Goal: Information Seeking & Learning: Find specific fact

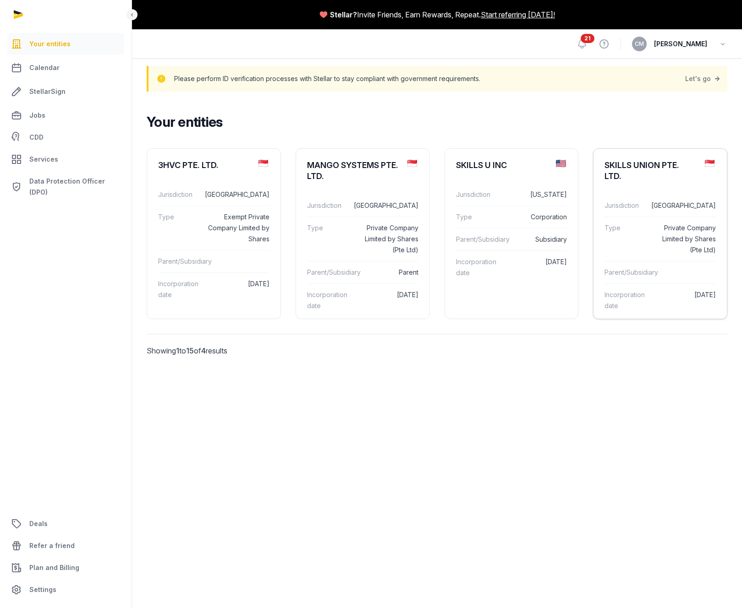
click at [648, 183] on div "SKILLS UNION PTE. LTD." at bounding box center [659, 171] width 133 height 44
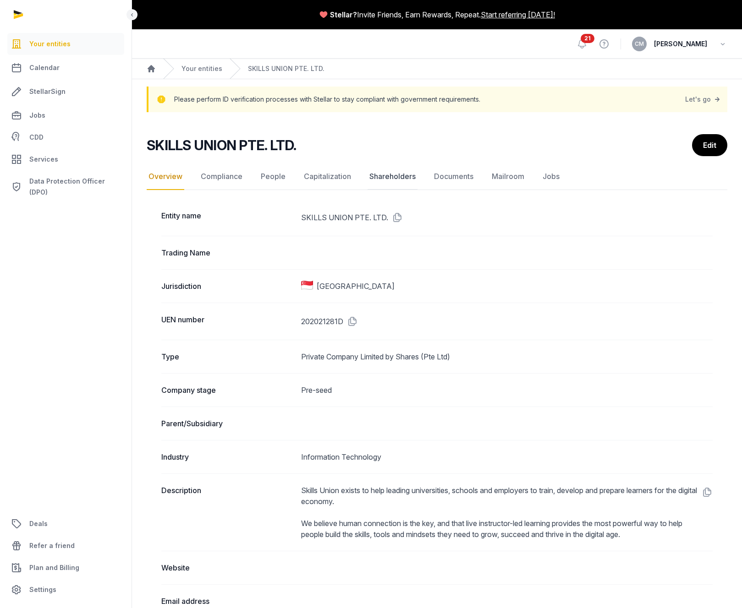
click at [376, 178] on link "Shareholders" at bounding box center [392, 177] width 50 height 27
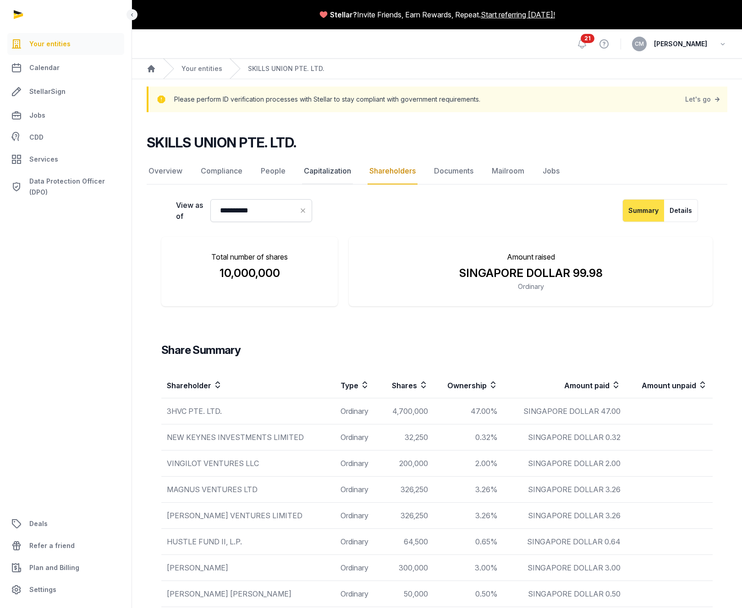
click at [320, 174] on link "Capitalization" at bounding box center [327, 171] width 51 height 27
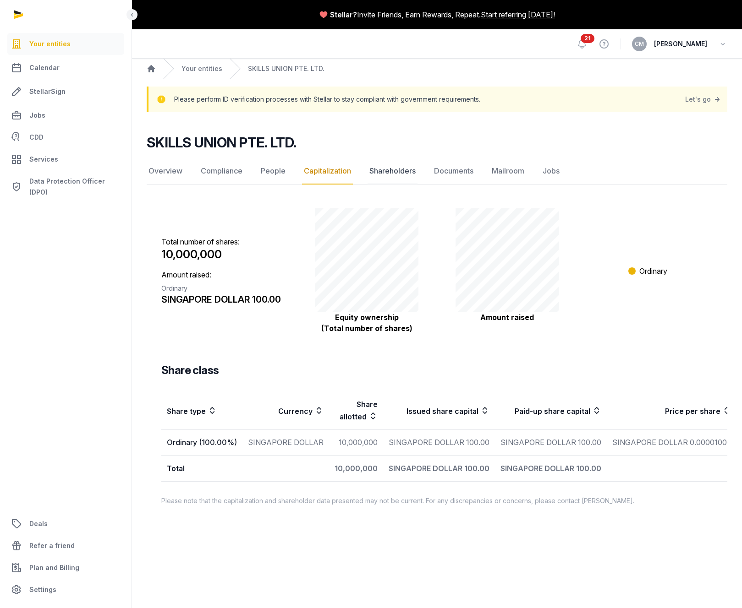
click at [381, 174] on link "Shareholders" at bounding box center [392, 171] width 50 height 27
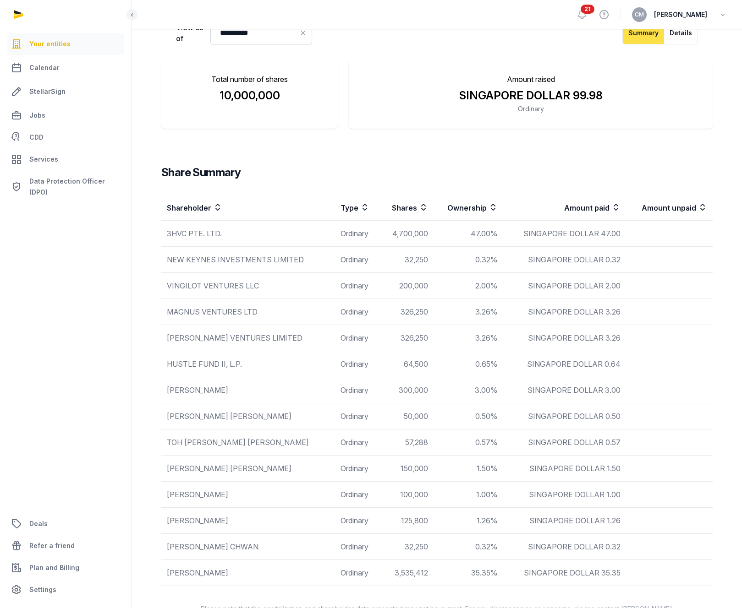
scroll to position [202, 0]
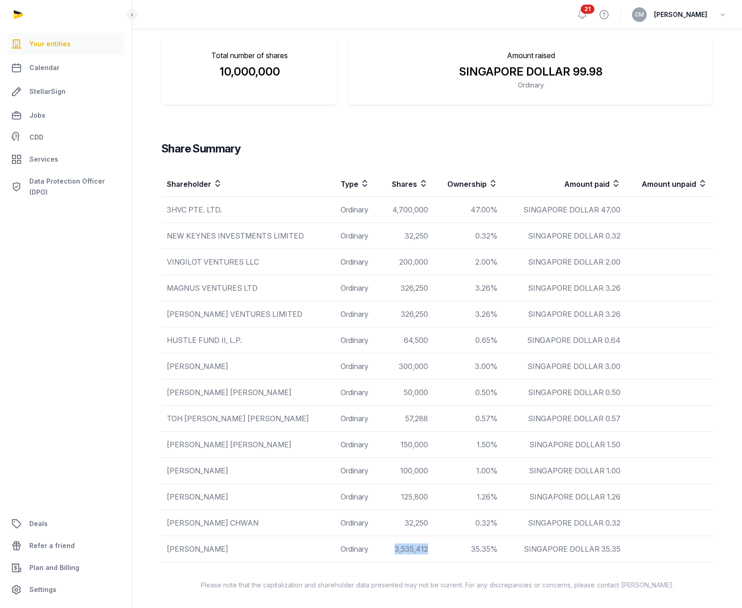
drag, startPoint x: 424, startPoint y: 548, endPoint x: 390, endPoint y: 551, distance: 33.6
click at [390, 551] on td "3,535,412" at bounding box center [407, 549] width 54 height 26
copy td "3,535,412"
click at [388, 198] on td "4,700,000" at bounding box center [407, 210] width 54 height 26
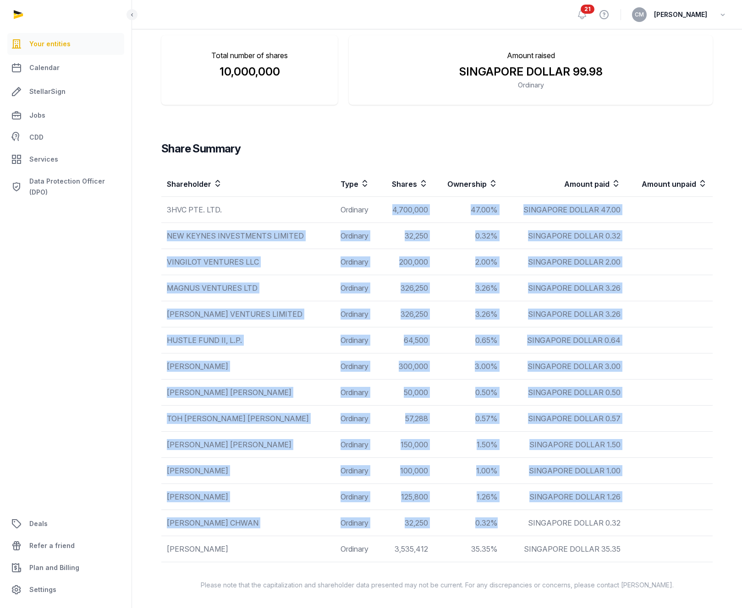
drag, startPoint x: 390, startPoint y: 207, endPoint x: 440, endPoint y: 535, distance: 331.8
click at [440, 535] on tbody "3HVC PTE. LTD. Ordinary 4,700,000 47.00% SINGAPORE DOLLAR 47.00 NEW KEYNES INVE…" at bounding box center [436, 380] width 551 height 366
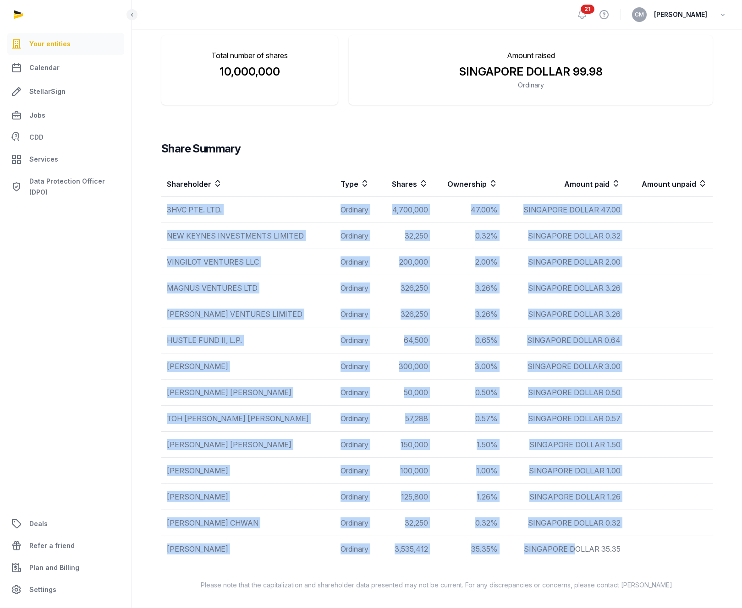
drag, startPoint x: 165, startPoint y: 208, endPoint x: 571, endPoint y: 548, distance: 528.7
click at [571, 548] on tbody "3HVC PTE. LTD. Ordinary 4,700,000 47.00% SINGAPORE DOLLAR 47.00 NEW KEYNES INVE…" at bounding box center [436, 380] width 551 height 366
copy tbody "3HVC PTE. LTD. Ordinary 4,700,000 47.00% SINGAPORE DOLLAR 47.00 NEW KEYNES INVE…"
